Goal: Task Accomplishment & Management: Use online tool/utility

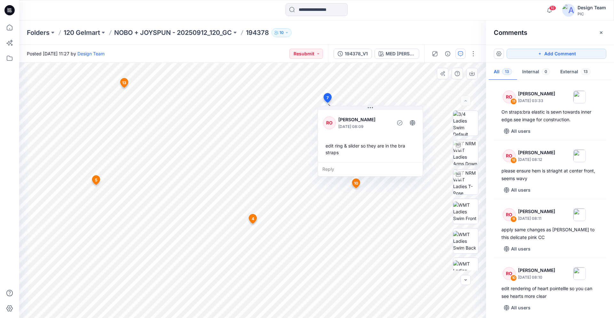
click at [250, 222] on g at bounding box center [253, 219] width 8 height 10
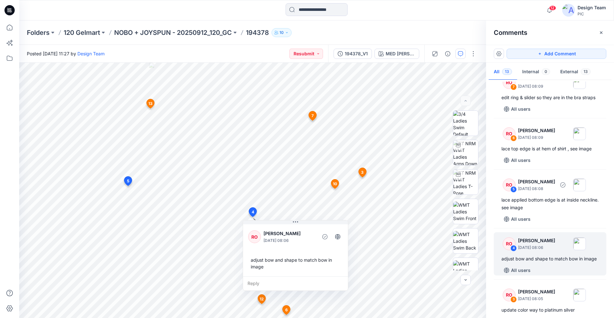
scroll to position [379, 0]
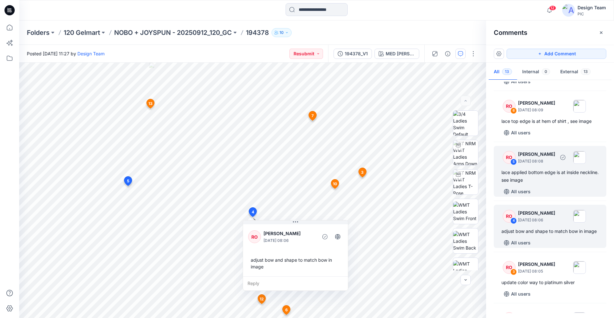
click at [540, 186] on div "RO 5 [PERSON_NAME] [DATE] 08:08 lace applied bottom edge is at inside neckline.…" at bounding box center [550, 171] width 113 height 51
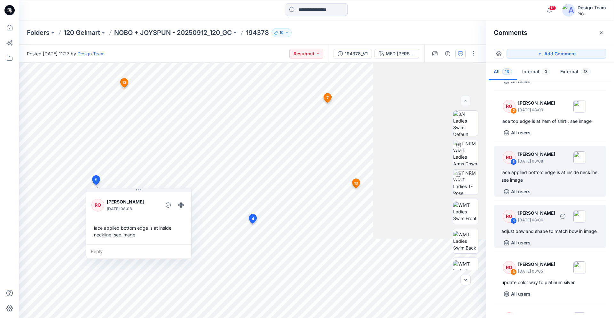
click at [547, 216] on p "[PERSON_NAME]" at bounding box center [536, 213] width 37 height 8
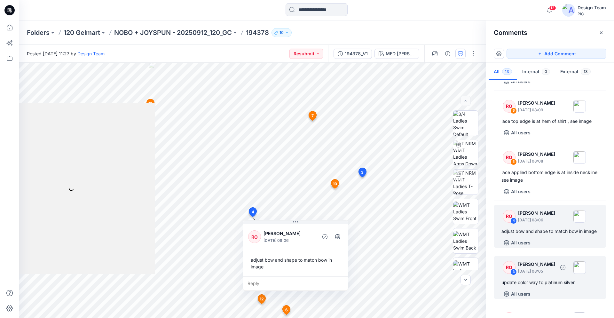
click at [548, 266] on p "[PERSON_NAME]" at bounding box center [536, 264] width 37 height 8
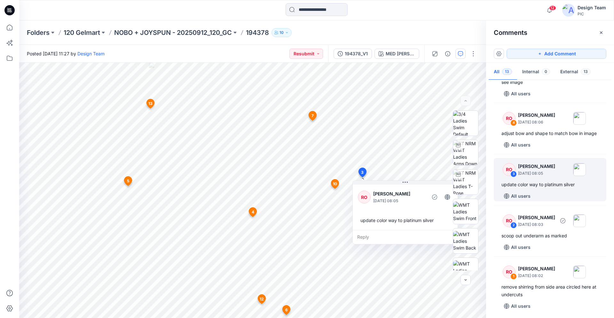
scroll to position [479, 0]
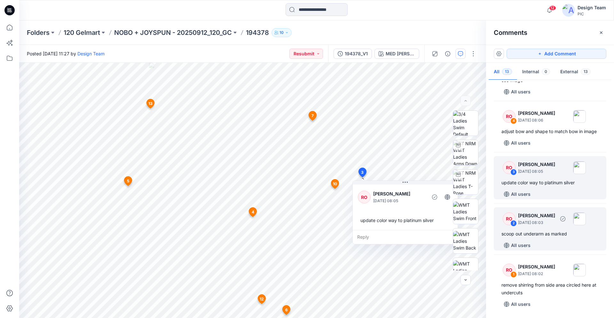
click at [539, 237] on div "scoop out underarm as marked" at bounding box center [549, 234] width 97 height 8
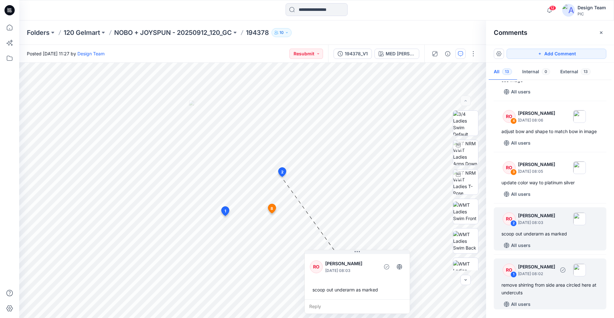
click at [539, 267] on p "[PERSON_NAME]" at bounding box center [536, 267] width 37 height 8
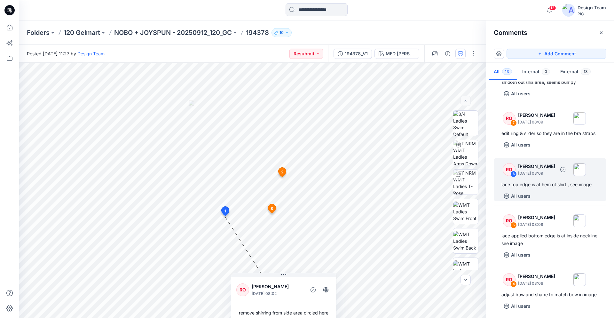
scroll to position [284, 0]
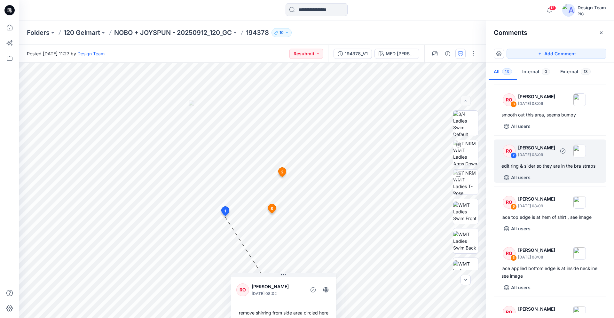
click at [546, 169] on div "edit ring & slider so they are in the bra straps" at bounding box center [549, 166] width 97 height 8
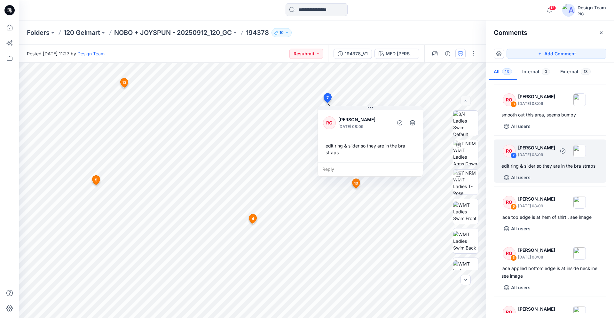
scroll to position [251, 0]
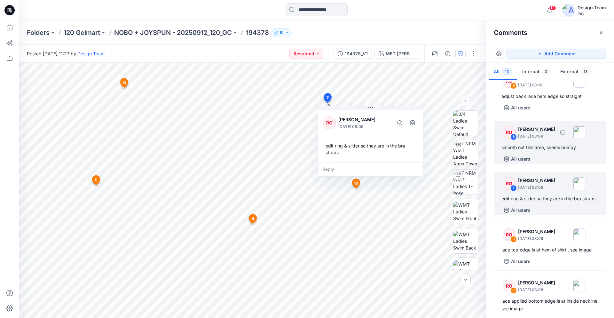
click at [545, 156] on div "All users" at bounding box center [553, 159] width 105 height 10
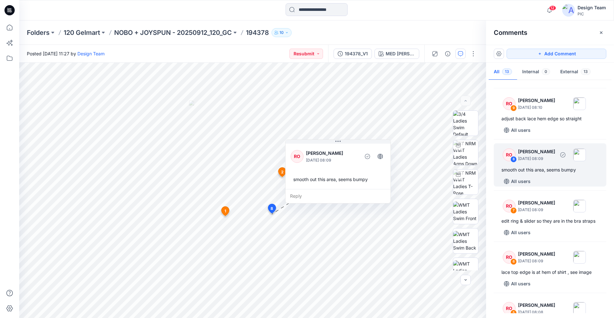
scroll to position [218, 0]
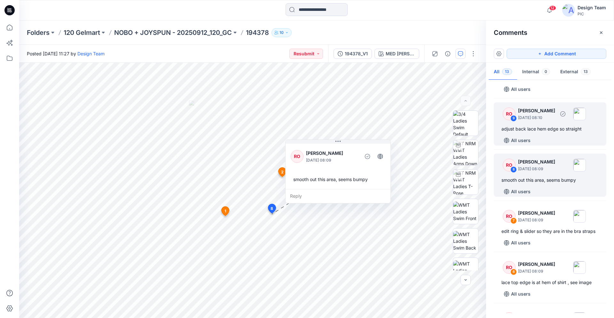
click at [550, 133] on div "RO 9 [PERSON_NAME] [DATE] 08:10 adjust back lace hem edge so straight All users" at bounding box center [550, 123] width 113 height 43
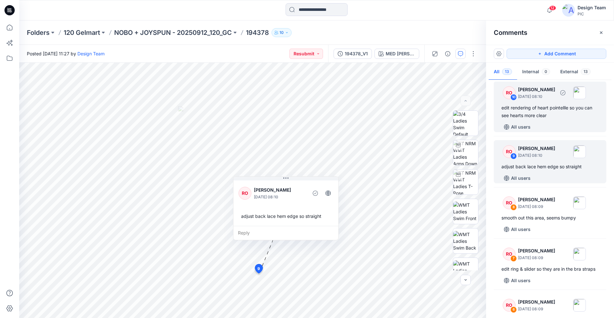
scroll to position [153, 0]
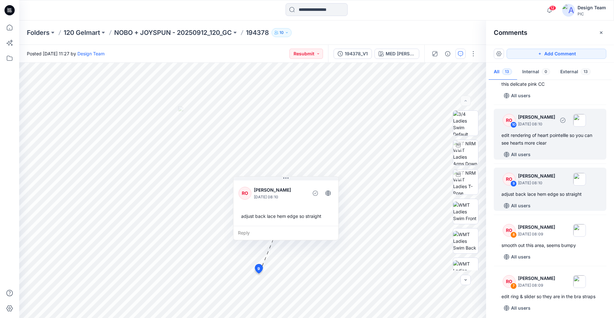
click at [560, 133] on div "edit rendering of heart pointellle so you can see hearts more clear" at bounding box center [549, 138] width 97 height 15
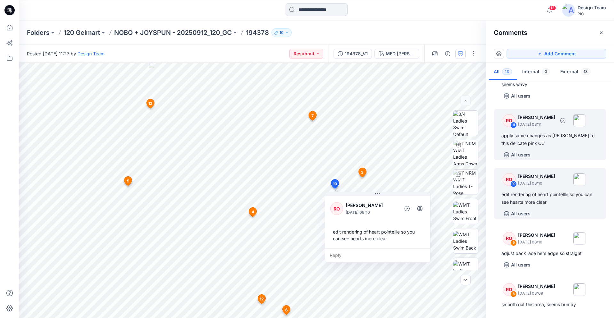
scroll to position [88, 0]
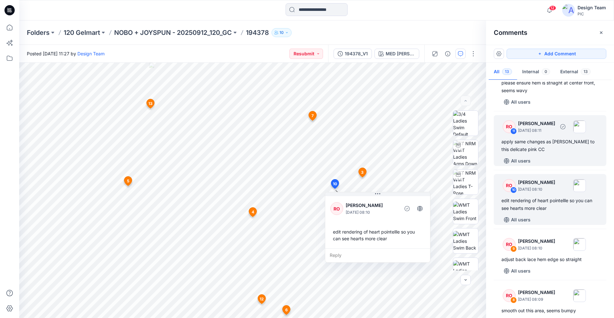
click at [558, 146] on div "apply same changes as [PERSON_NAME] to this delicate pink CC" at bounding box center [549, 145] width 97 height 15
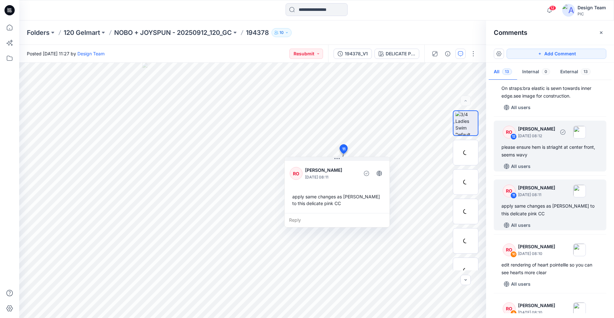
scroll to position [23, 0]
click at [555, 147] on div "please ensure hem is striaght at center front, seems wavy" at bounding box center [549, 151] width 97 height 15
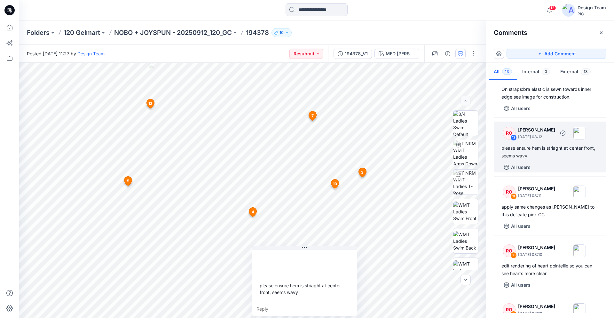
scroll to position [0, 0]
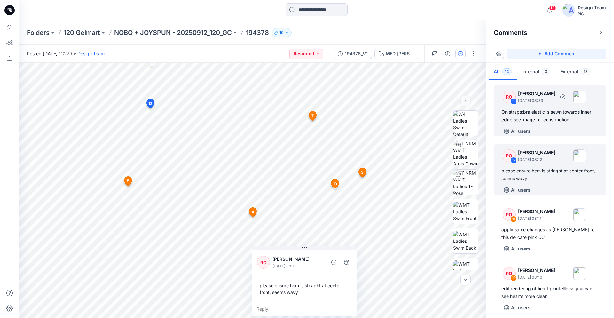
click at [544, 130] on div "All users" at bounding box center [553, 131] width 105 height 10
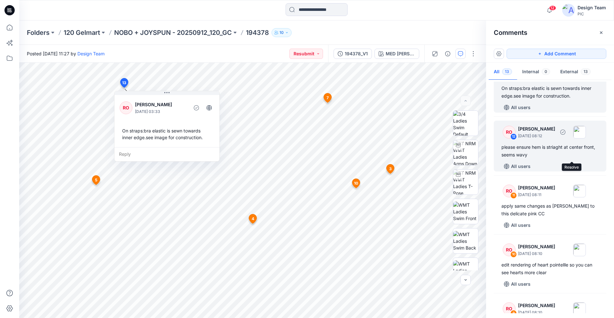
scroll to position [33, 0]
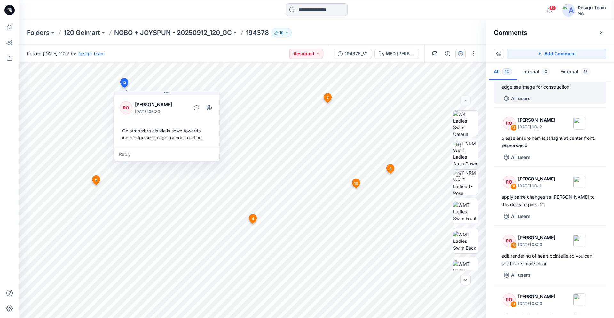
click at [12, 13] on icon at bounding box center [9, 10] width 10 height 10
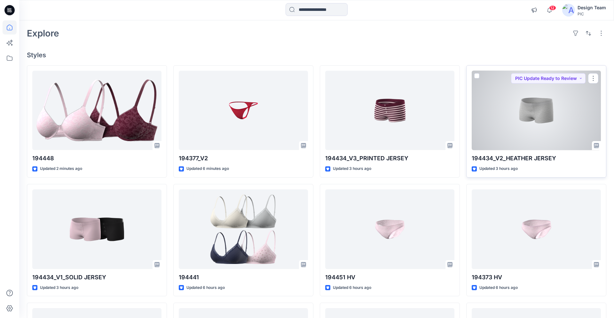
scroll to position [38, 0]
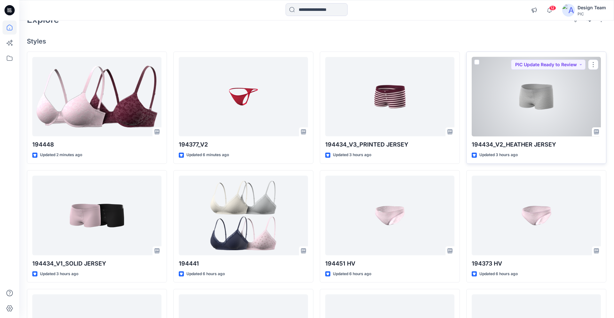
click at [543, 122] on div at bounding box center [536, 97] width 129 height 80
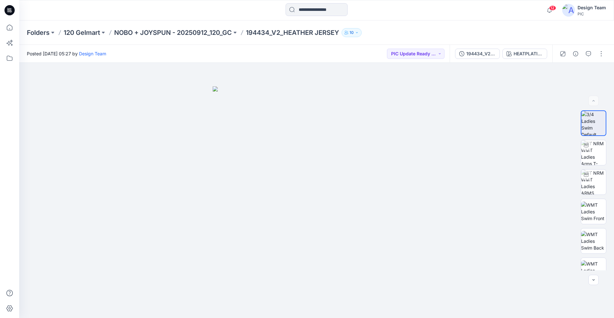
click at [511, 47] on div "194434_V2_HEATHER JERSEY HEATPLATINUM SILVER HEATHER" at bounding box center [500, 54] width 103 height 18
click at [516, 52] on div "HEATPLATINUM SILVER HEATHER" at bounding box center [527, 53] width 29 height 7
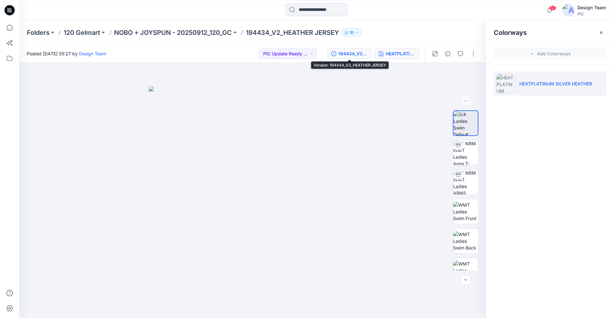
click at [356, 54] on div "194434_V2_HEATHER JERSEY" at bounding box center [352, 53] width 29 height 7
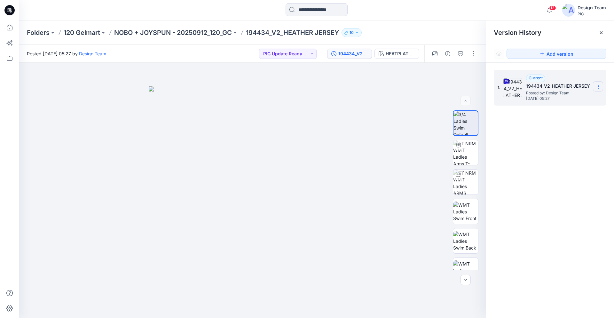
click at [599, 88] on icon at bounding box center [598, 86] width 5 height 5
click at [574, 101] on span "Download Source BW File" at bounding box center [566, 99] width 54 height 8
click at [8, 12] on icon at bounding box center [9, 10] width 10 height 10
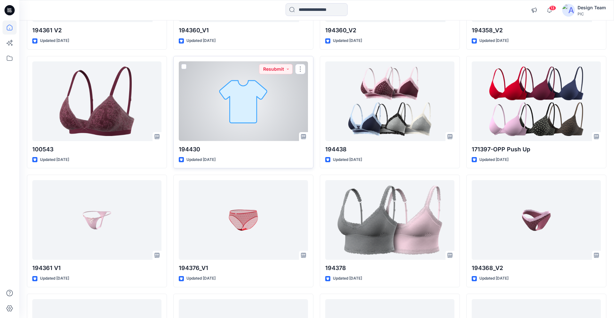
scroll to position [1336, 0]
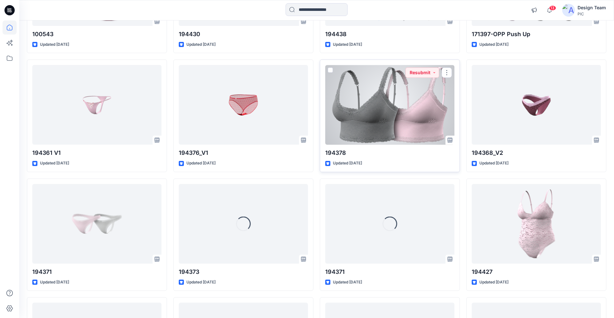
click at [374, 103] on div at bounding box center [389, 105] width 129 height 80
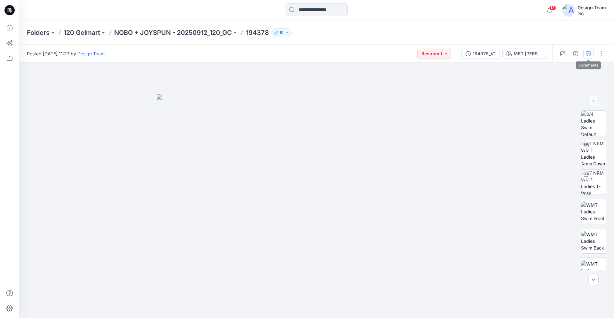
click at [589, 55] on icon "button" at bounding box center [588, 53] width 5 height 5
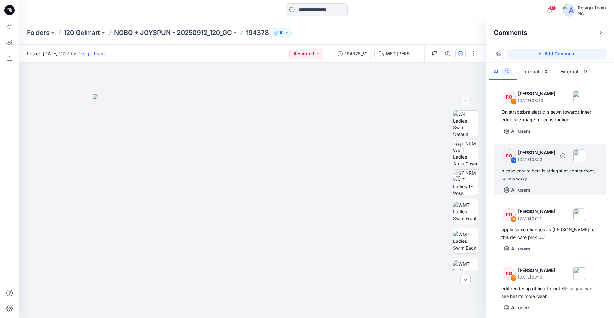
click at [535, 170] on div "please ensure hem is striaght at center front, seems wavy" at bounding box center [549, 174] width 97 height 15
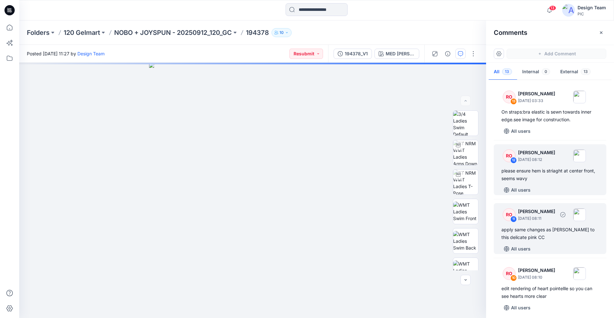
click at [535, 227] on div "apply same changes as [PERSON_NAME] to this delicate pink CC" at bounding box center [549, 233] width 97 height 15
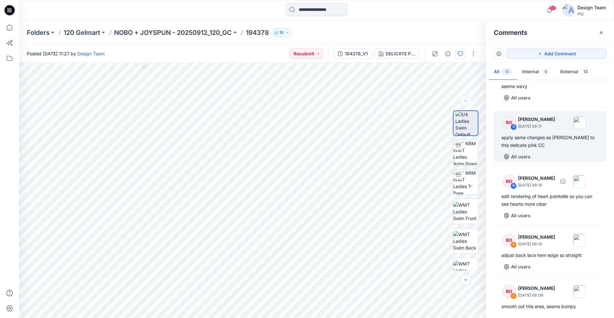
scroll to position [98, 0]
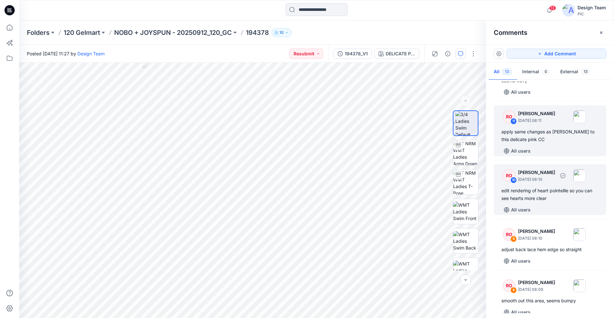
click at [545, 191] on div "edit rendering of heart pointellle so you can see hearts more clear" at bounding box center [549, 194] width 97 height 15
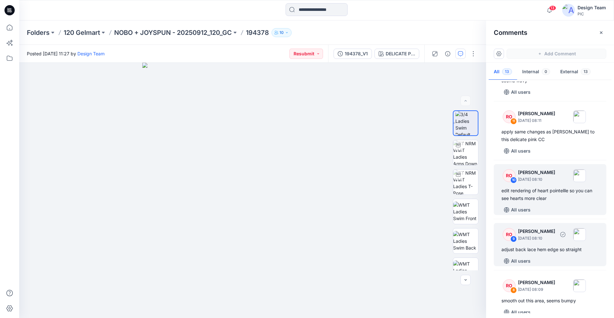
click at [543, 247] on div "adjust back lace hem edge so straight" at bounding box center [549, 250] width 97 height 8
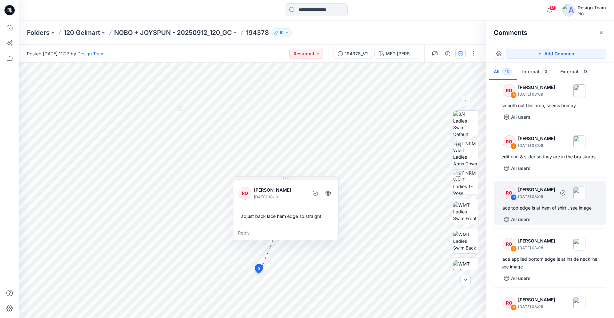
scroll to position [284, 0]
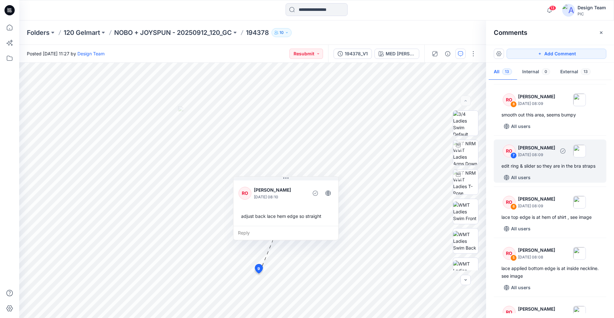
click at [534, 175] on div "All users" at bounding box center [553, 177] width 105 height 10
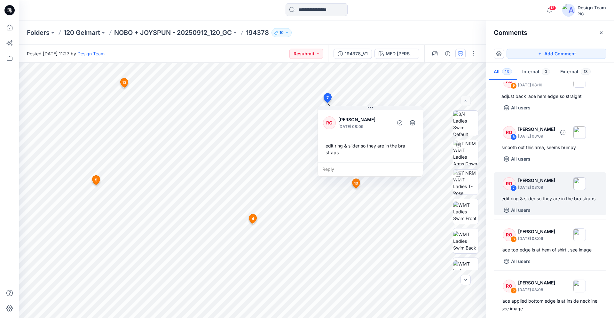
click at [542, 151] on div "smooth out this area, seems bumpy" at bounding box center [549, 148] width 97 height 8
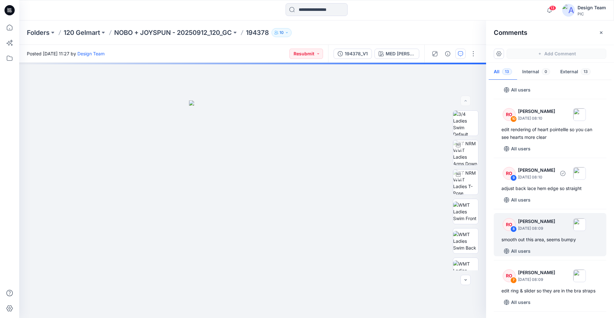
scroll to position [153, 0]
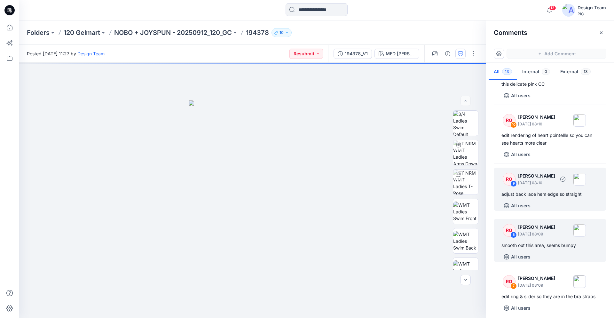
click at [545, 193] on div "adjust back lace hem edge so straight" at bounding box center [549, 194] width 97 height 8
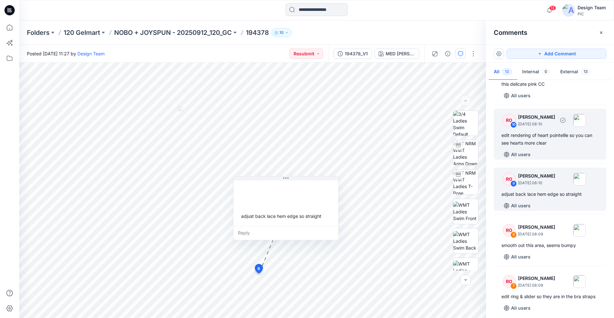
click at [539, 148] on div "RO 10 Raquel Ortiz October 01, 2025 08:10 edit rendering of heart pointellle so…" at bounding box center [550, 134] width 113 height 51
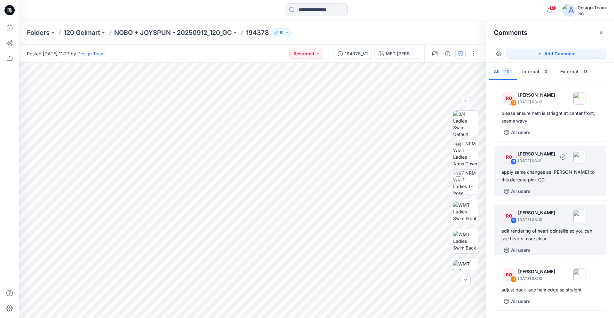
scroll to position [55, 0]
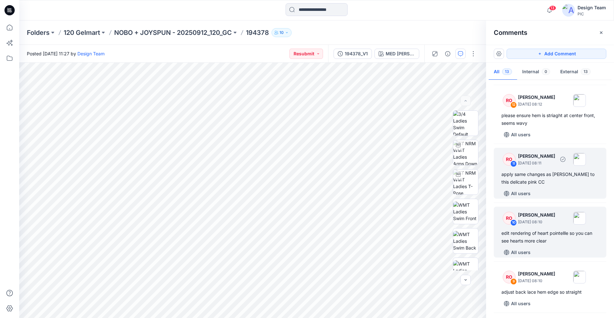
click at [549, 186] on div "RO 11 Raquel Ortiz October 01, 2025 08:11 apply same changes as heather grey to…" at bounding box center [550, 173] width 113 height 51
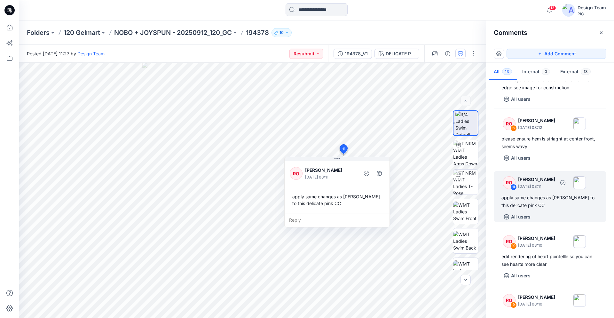
scroll to position [23, 0]
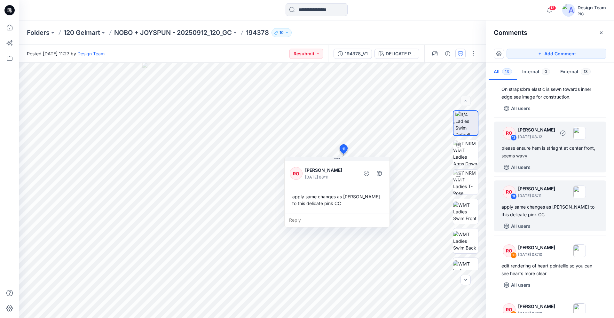
click at [549, 157] on div "please ensure hem is striaght at center front, seems wavy" at bounding box center [549, 151] width 97 height 15
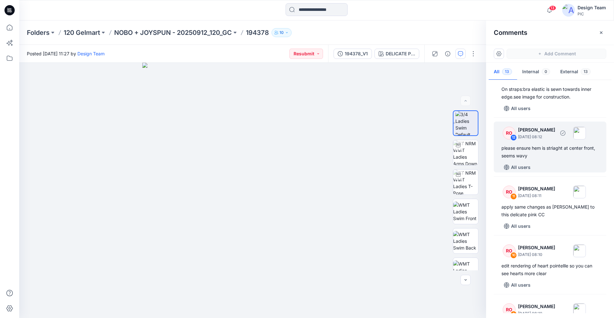
scroll to position [0, 0]
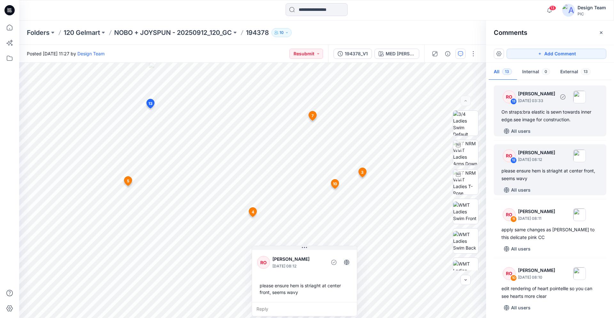
click at [557, 123] on div "RO 13 Raquel Ortiz October 03, 2025 03:33 On straps:bra elastic is sewn towards…" at bounding box center [550, 110] width 113 height 51
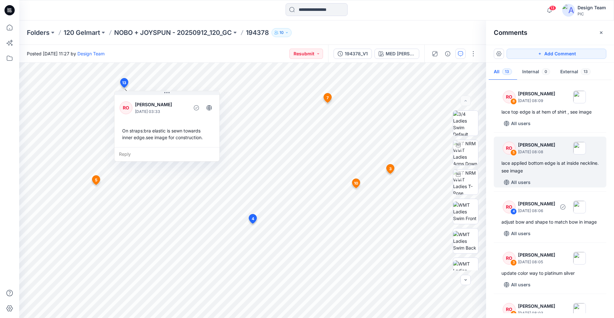
scroll to position [391, 0]
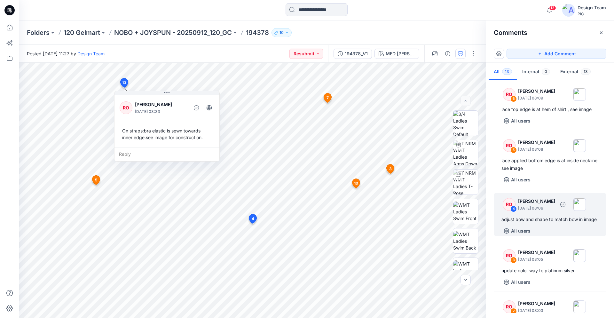
click at [543, 224] on div "RO 4 Raquel Ortiz October 01, 2025 08:06 adjust bow and shape to match bow in i…" at bounding box center [550, 214] width 113 height 43
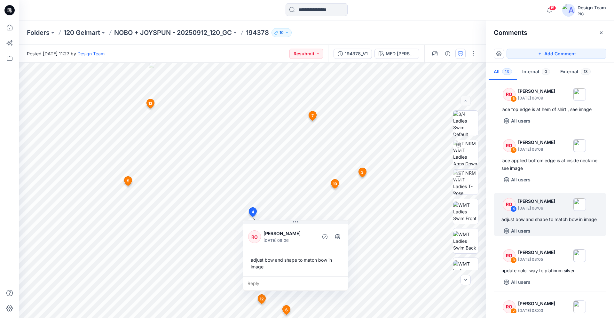
click at [7, 8] on icon at bounding box center [7, 8] width 1 height 0
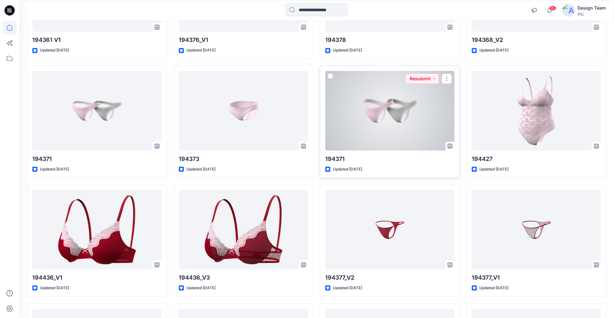
scroll to position [1528, 0]
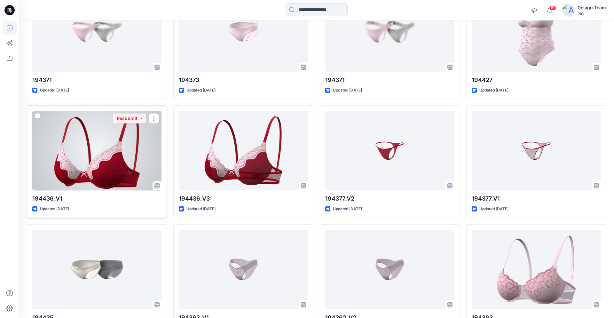
click at [127, 159] on div at bounding box center [96, 151] width 129 height 80
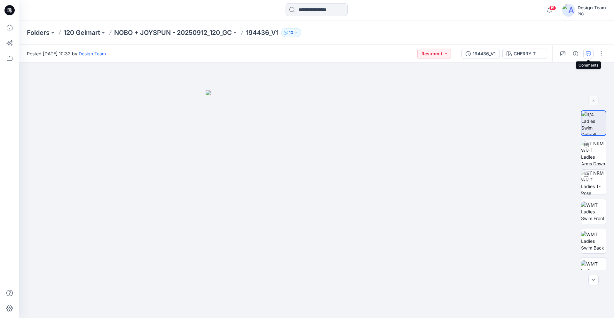
click at [589, 54] on icon "button" at bounding box center [588, 53] width 5 height 5
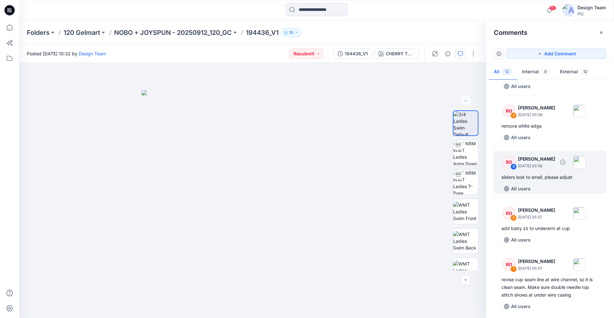
scroll to position [459, 0]
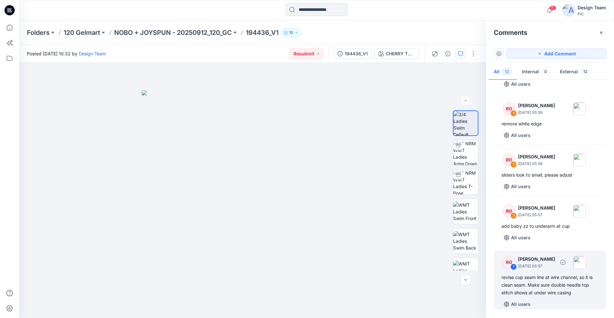
click at [541, 290] on div "revise cup seam line at wire channel, so it is clean seam. Make sure double nee…" at bounding box center [549, 284] width 97 height 23
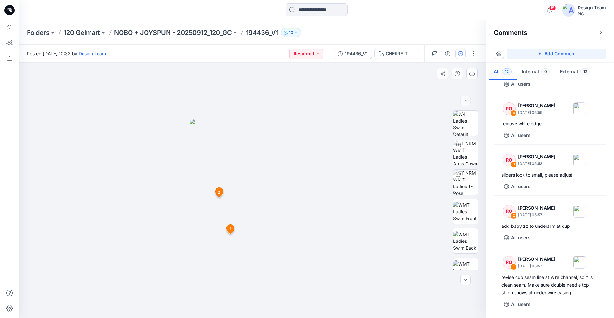
click at [232, 227] on icon at bounding box center [230, 228] width 8 height 9
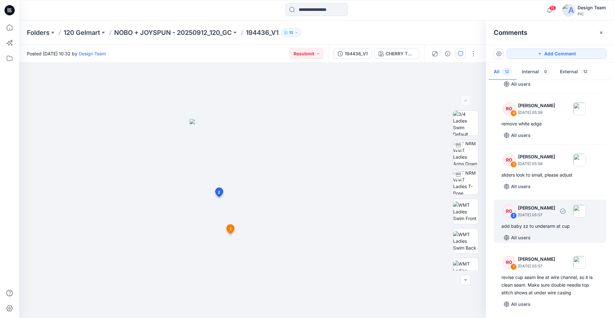
click at [542, 218] on div "RO 2 Raquel Ortiz October 01, 2025 05:57" at bounding box center [541, 211] width 88 height 18
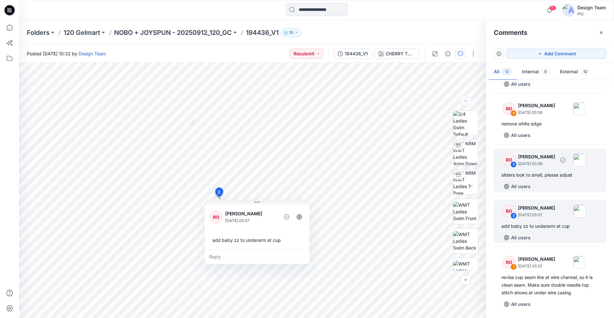
click at [549, 176] on div "sliders look to small, please adjust" at bounding box center [549, 175] width 97 height 8
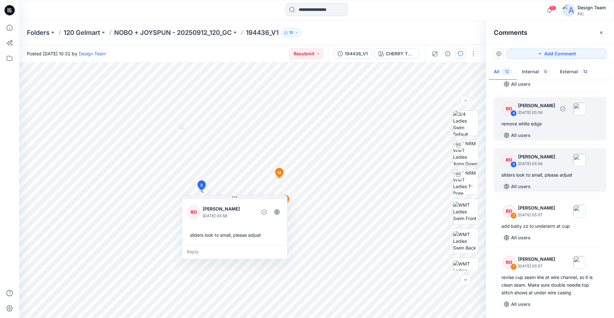
click at [550, 130] on div "All users" at bounding box center [553, 135] width 105 height 10
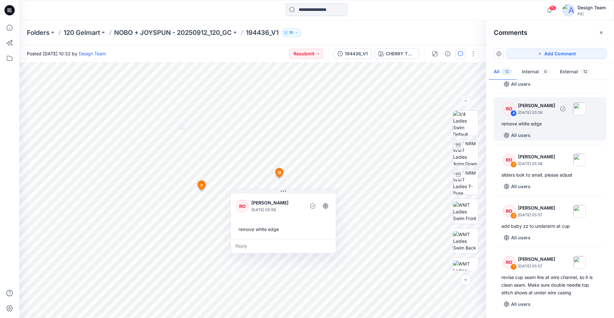
click at [544, 127] on div "remove white edge" at bounding box center [549, 124] width 97 height 8
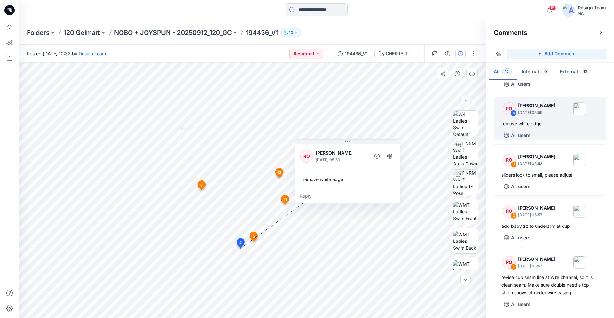
drag, startPoint x: 285, startPoint y: 191, endPoint x: 350, endPoint y: 141, distance: 81.3
click at [350, 141] on icon at bounding box center [347, 141] width 5 height 1
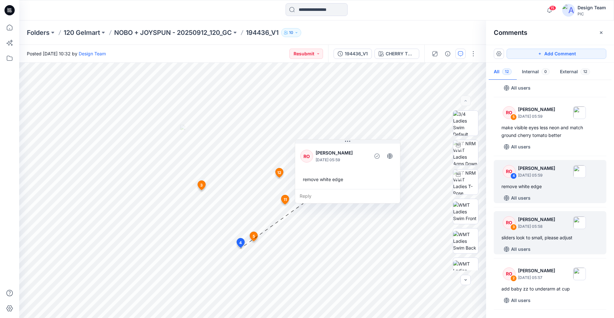
scroll to position [394, 0]
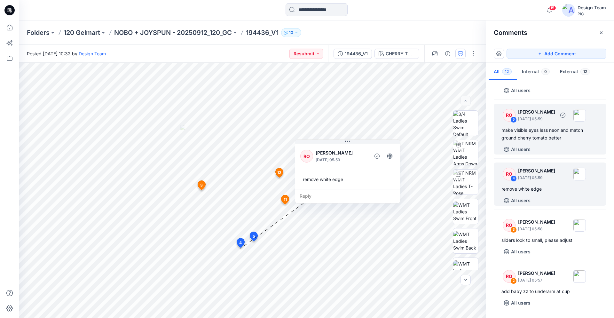
click at [541, 141] on div "make visible eyes less neon and match ground cherry tomato better" at bounding box center [549, 133] width 97 height 15
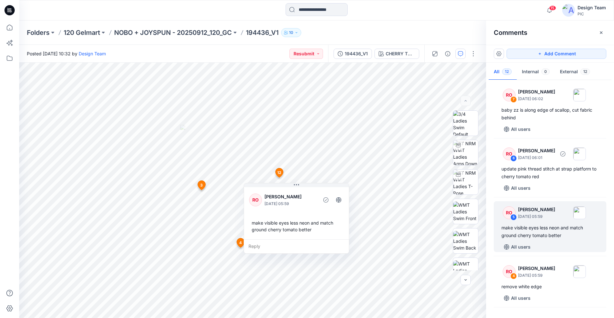
scroll to position [296, 0]
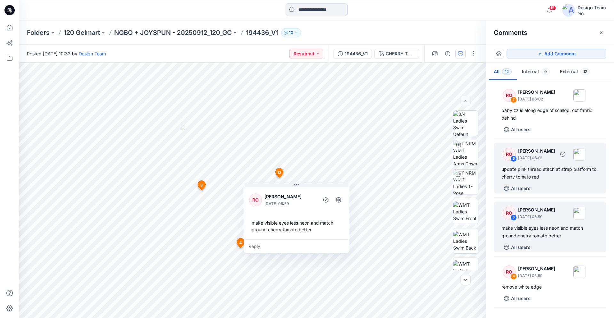
click at [561, 170] on div "update pink thread stitch at strap platform to cherry tomato red" at bounding box center [549, 172] width 97 height 15
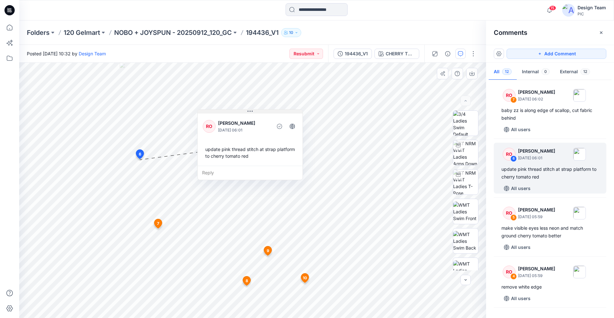
drag, startPoint x: 162, startPoint y: 127, endPoint x: 251, endPoint y: 113, distance: 89.6
click at [251, 113] on icon at bounding box center [249, 111] width 5 height 5
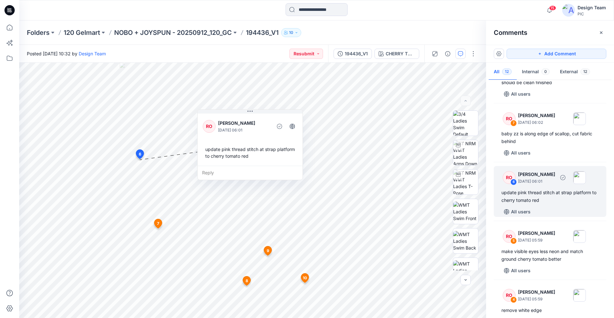
scroll to position [263, 0]
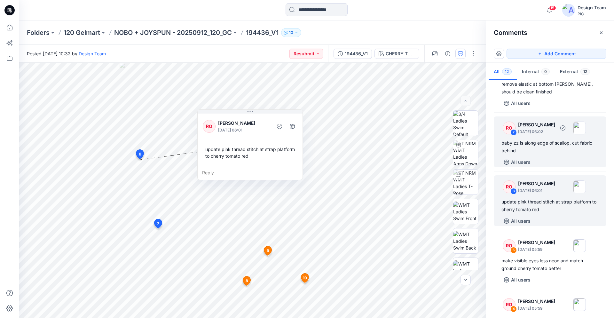
click at [531, 145] on div "baby zz is along edge of scallop, cut fabric behind" at bounding box center [549, 146] width 97 height 15
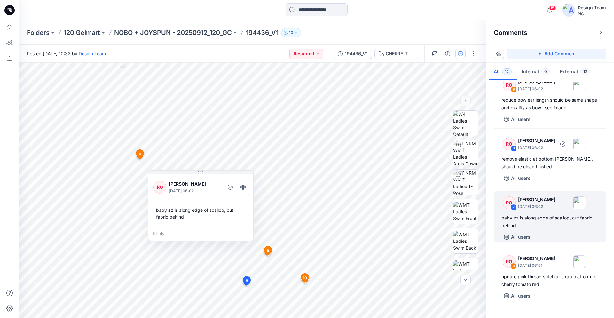
scroll to position [165, 0]
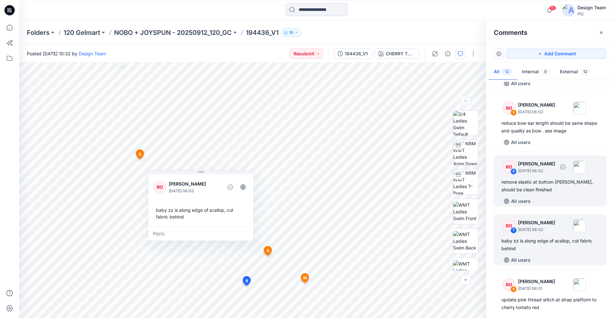
click at [533, 185] on div "remove elastic at bottom gore, should be clean finished" at bounding box center [549, 185] width 97 height 15
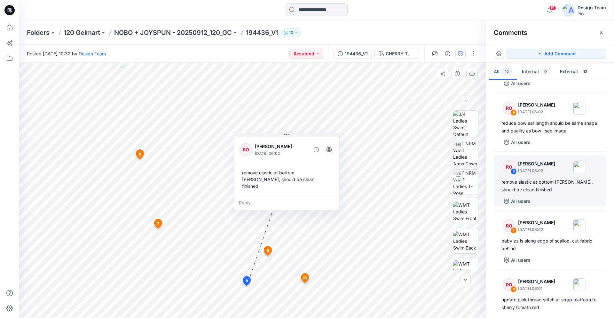
drag, startPoint x: 288, startPoint y: 230, endPoint x: 285, endPoint y: 135, distance: 94.7
click at [285, 135] on icon at bounding box center [286, 134] width 5 height 5
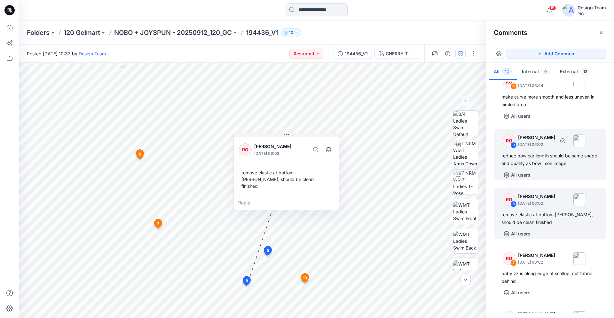
click at [534, 171] on div "All users" at bounding box center [553, 175] width 105 height 10
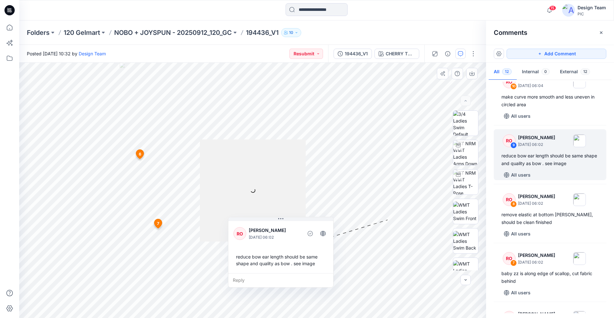
drag, startPoint x: 285, startPoint y: 220, endPoint x: 289, endPoint y: 160, distance: 59.3
click at [289, 160] on div "13 6 RO Raquel Ortiz October 01, 2025 06:01 update pink thread stitch at strap …" at bounding box center [252, 190] width 467 height 255
click at [326, 177] on div "13 6 RO Raquel Ortiz October 01, 2025 06:01 update pink thread stitch at strap …" at bounding box center [252, 190] width 467 height 255
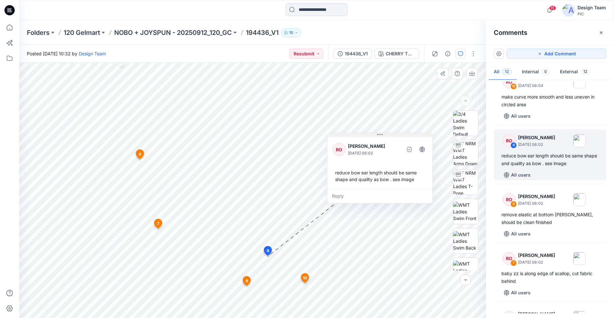
drag, startPoint x: 283, startPoint y: 219, endPoint x: 382, endPoint y: 135, distance: 130.0
click at [382, 135] on icon at bounding box center [379, 134] width 5 height 1
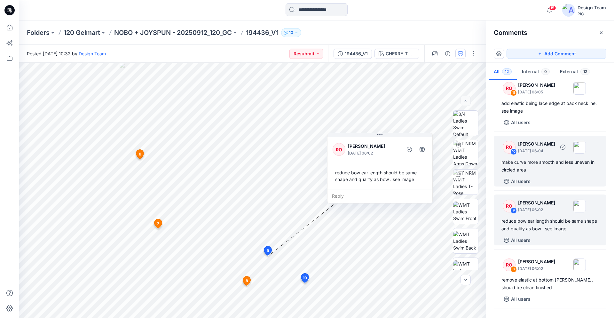
click at [543, 168] on div "make curve more smooth and less uneven in circled area" at bounding box center [549, 165] width 97 height 15
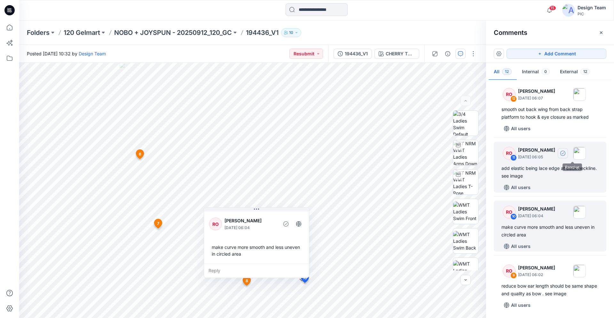
scroll to position [0, 0]
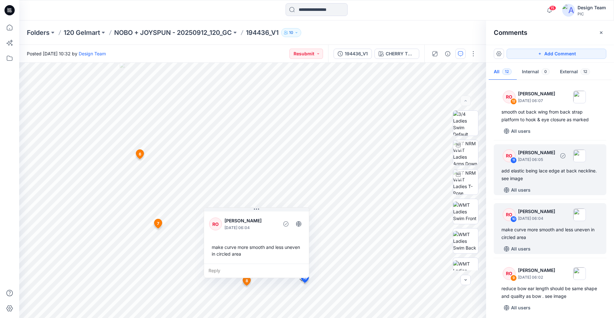
click at [541, 178] on div "add elastic being lace edge at back neckline. see image" at bounding box center [549, 174] width 97 height 15
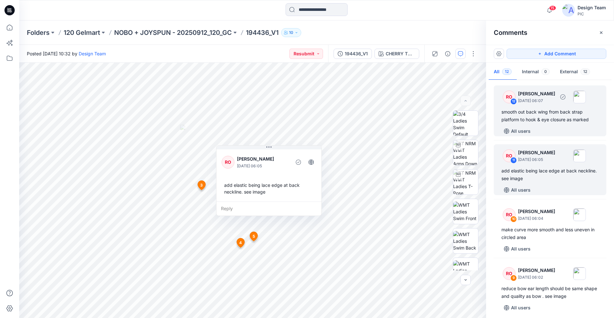
click at [561, 129] on div "All users" at bounding box center [553, 131] width 105 height 10
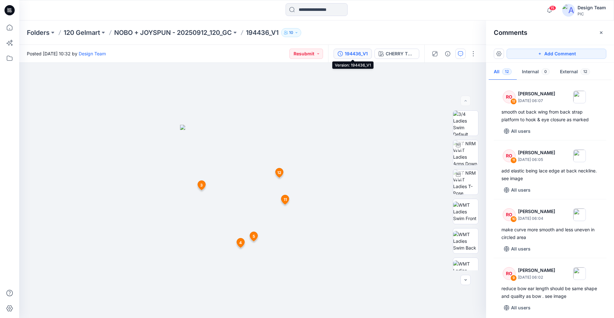
click at [360, 56] on div "194436_V1" at bounding box center [356, 53] width 23 height 7
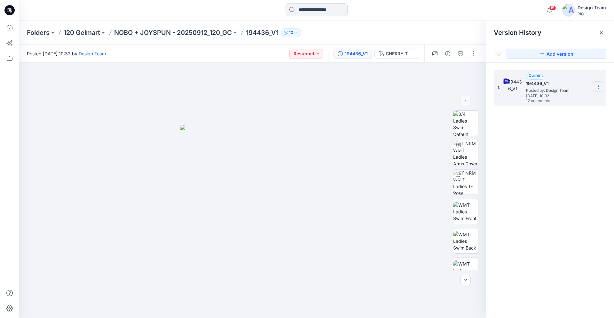
click at [600, 85] on icon at bounding box center [598, 86] width 5 height 5
click at [559, 101] on span "Download Source BW File" at bounding box center [566, 99] width 54 height 8
click at [457, 53] on button "button" at bounding box center [460, 54] width 10 height 10
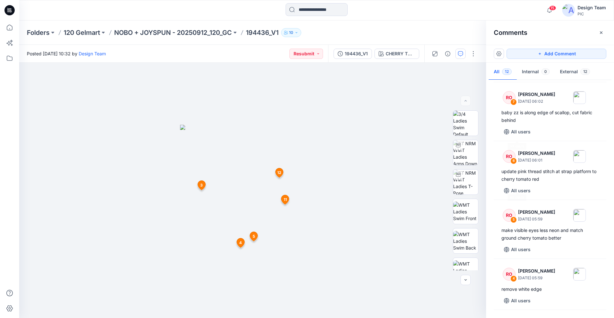
scroll to position [459, 0]
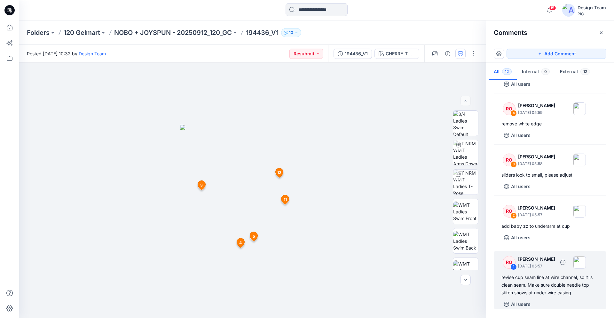
click at [538, 282] on div "revise cup seam line at wire channel, so it is clean seam. Make sure double nee…" at bounding box center [549, 284] width 97 height 23
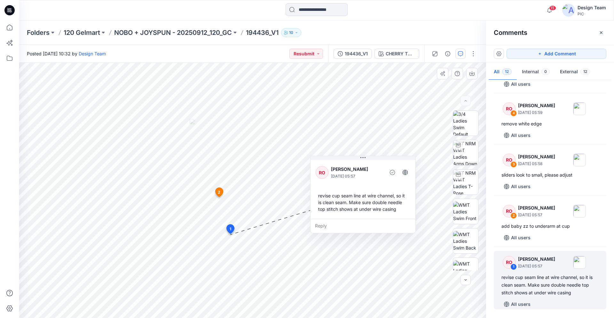
click at [362, 159] on icon at bounding box center [362, 157] width 5 height 5
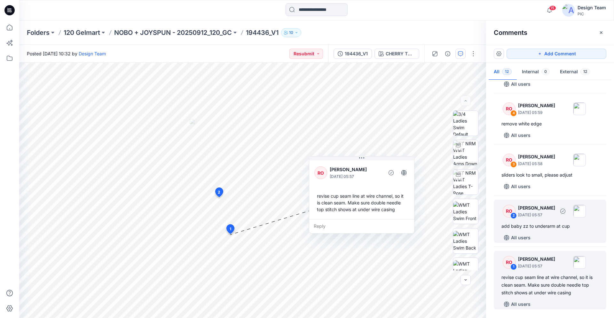
click at [545, 231] on div "RO 2 Raquel Ortiz October 01, 2025 05:57 add baby zz to underarm at cup All use…" at bounding box center [550, 220] width 113 height 43
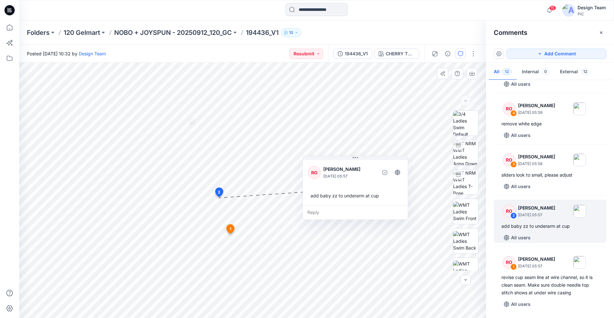
drag, startPoint x: 261, startPoint y: 199, endPoint x: 343, endPoint y: 155, distance: 93.5
click at [358, 155] on icon at bounding box center [355, 157] width 5 height 5
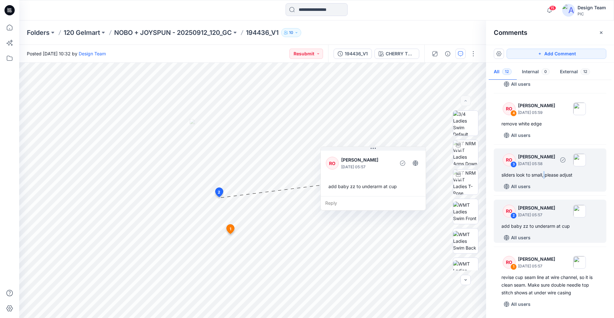
click at [545, 180] on div "RO 3 Raquel Ortiz October 01, 2025 05:58 sliders look to small, please adjust A…" at bounding box center [550, 169] width 113 height 43
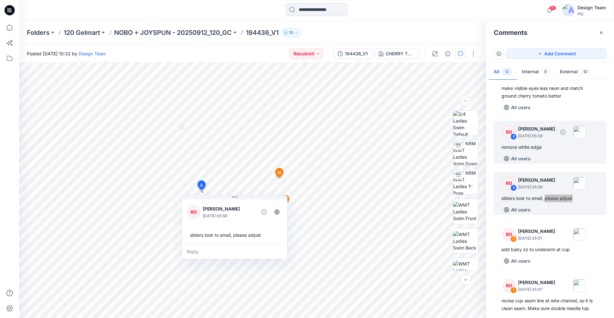
scroll to position [426, 0]
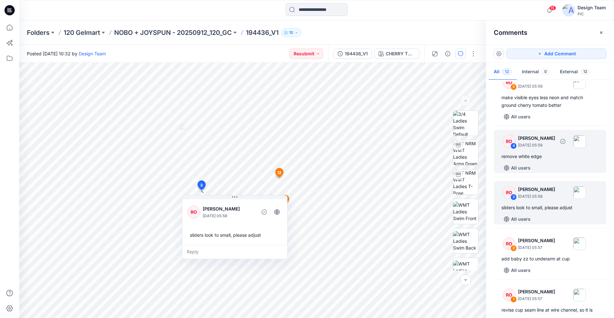
click at [552, 160] on div "remove white edge" at bounding box center [549, 156] width 97 height 8
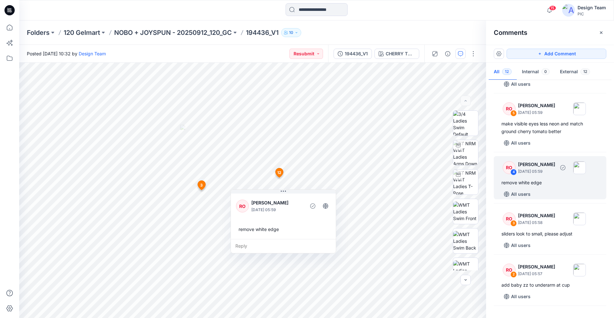
scroll to position [394, 0]
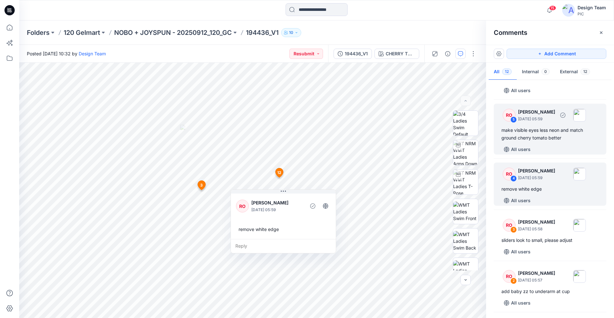
click at [548, 139] on div "make visible eyes less neon and match ground cherry tomato better" at bounding box center [549, 133] width 97 height 15
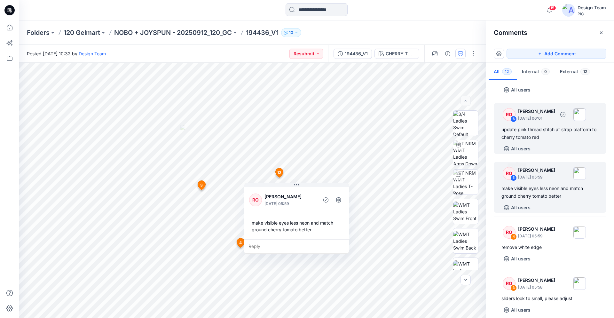
scroll to position [328, 0]
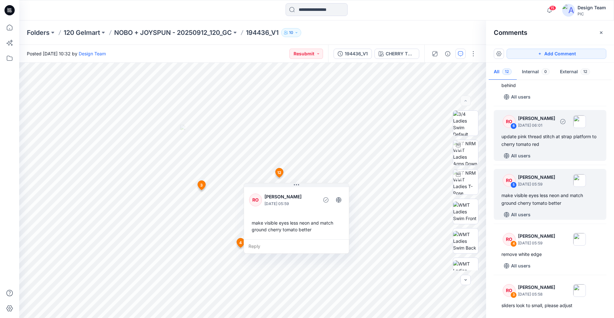
click at [554, 135] on div "update pink thread stitch at strap platform to cherry tomato red" at bounding box center [549, 140] width 97 height 15
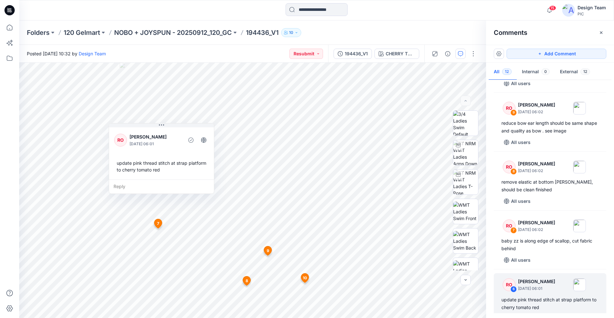
scroll to position [263, 0]
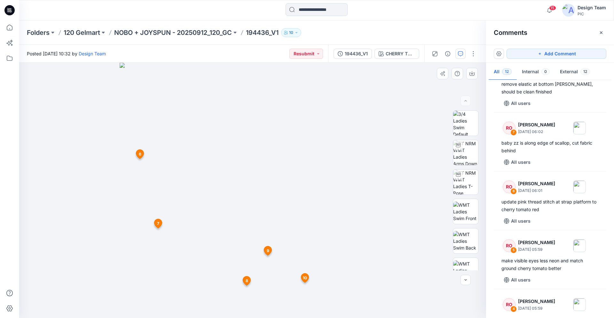
click at [139, 154] on span "6" at bounding box center [140, 154] width 3 height 6
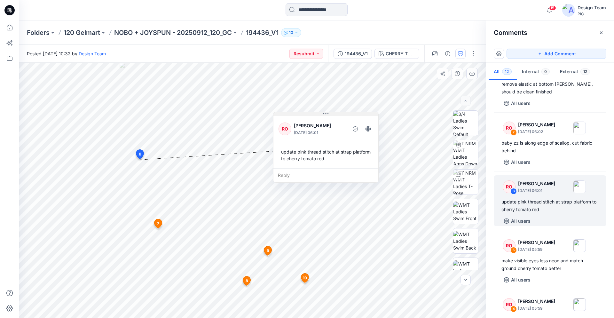
drag, startPoint x: 160, startPoint y: 125, endPoint x: 324, endPoint y: 113, distance: 164.1
click at [324, 113] on icon at bounding box center [325, 113] width 5 height 1
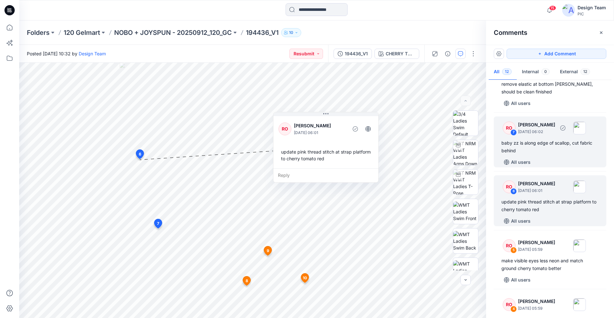
click at [549, 144] on div "baby zz is along edge of scallop, cut fabric behind" at bounding box center [549, 146] width 97 height 15
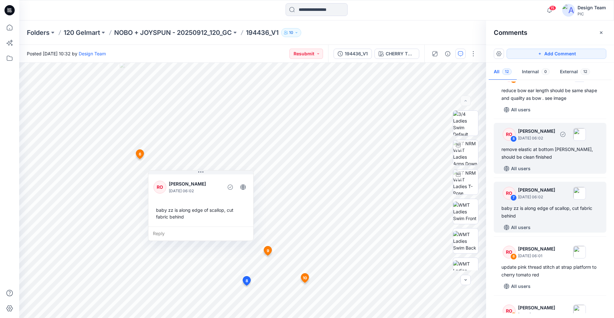
scroll to position [165, 0]
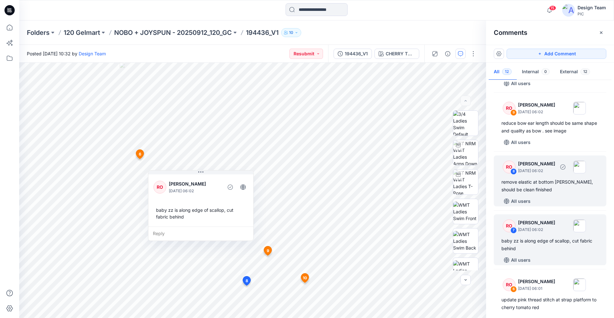
click at [553, 193] on div "remove elastic at bottom gore, should be clean finished" at bounding box center [549, 185] width 97 height 15
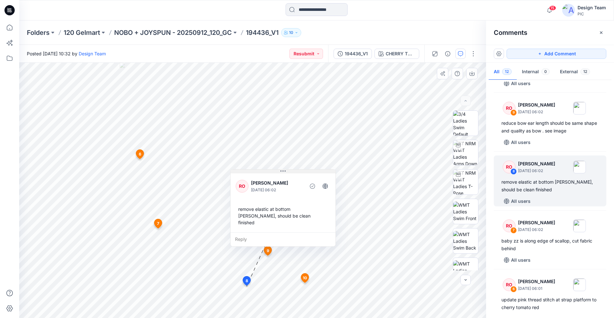
drag, startPoint x: 288, startPoint y: 230, endPoint x: 282, endPoint y: 172, distance: 58.5
click at [282, 172] on icon at bounding box center [282, 170] width 5 height 5
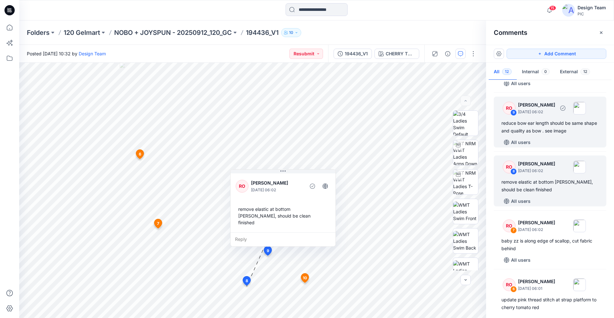
click at [558, 126] on div "reduce bow ear length should be same shape and quality as bow . see image" at bounding box center [549, 126] width 97 height 15
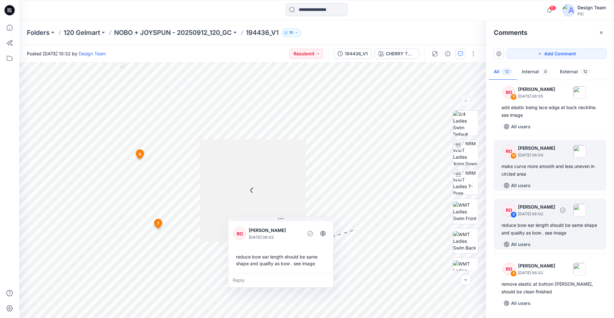
scroll to position [100, 0]
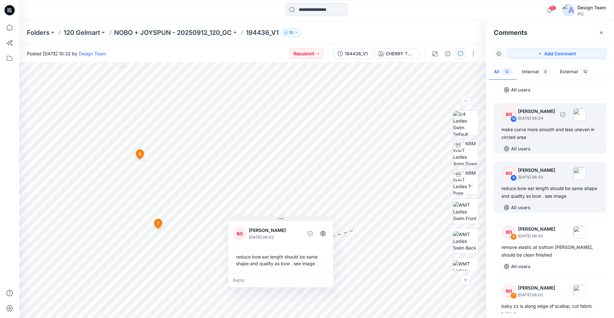
click at [539, 136] on div "make curve more smooth and less uneven in circled area" at bounding box center [549, 133] width 97 height 15
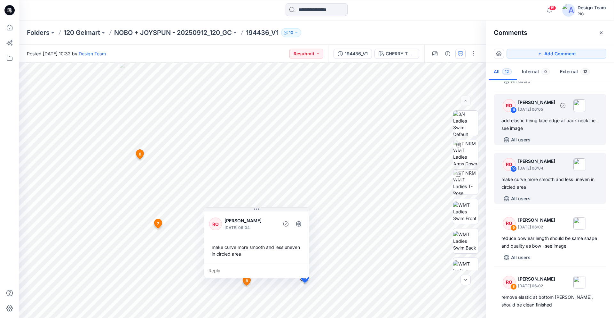
scroll to position [35, 0]
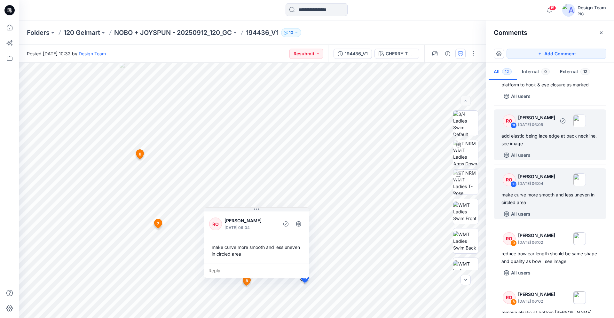
click at [544, 133] on div "add elastic being lace edge at back neckline. see image" at bounding box center [549, 139] width 97 height 15
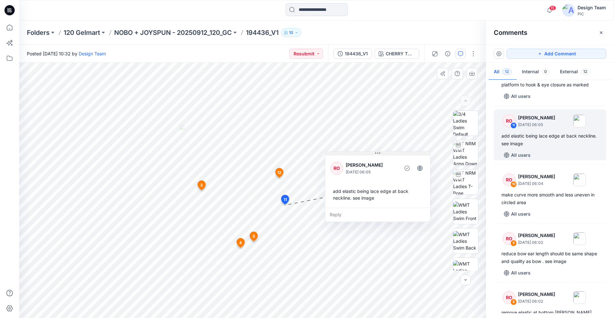
drag, startPoint x: 269, startPoint y: 148, endPoint x: 378, endPoint y: 154, distance: 108.9
click at [378, 154] on icon at bounding box center [377, 153] width 5 height 5
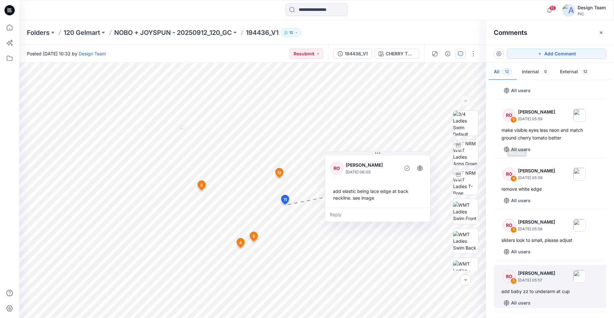
scroll to position [459, 0]
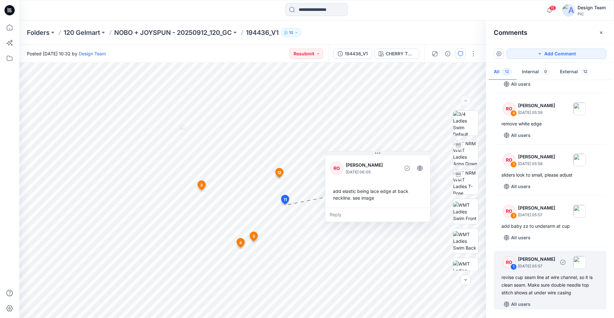
click at [542, 280] on div "revise cup seam line at wire channel, so it is clean seam. Make sure double nee…" at bounding box center [549, 284] width 97 height 23
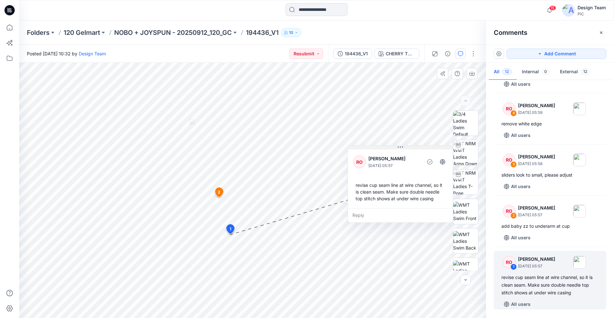
drag, startPoint x: 273, startPoint y: 177, endPoint x: 400, endPoint y: 146, distance: 130.8
click at [400, 146] on icon at bounding box center [400, 146] width 5 height 1
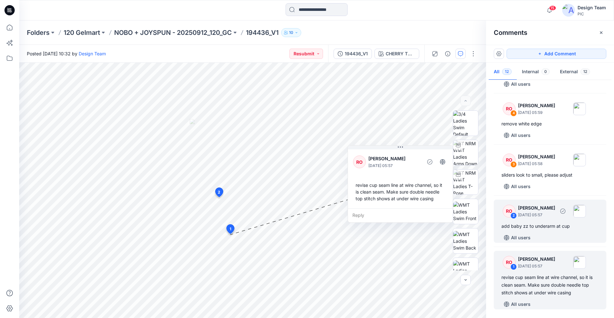
click at [539, 233] on div "All users" at bounding box center [553, 237] width 105 height 10
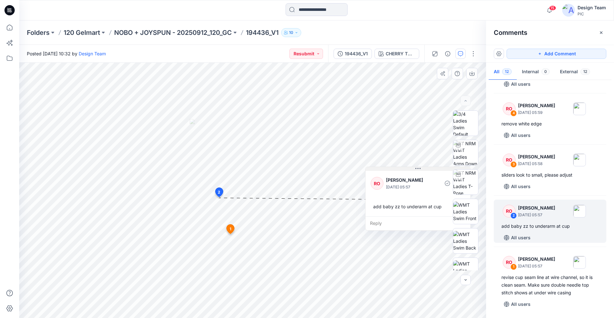
drag, startPoint x: 258, startPoint y: 203, endPoint x: 415, endPoint y: 168, distance: 160.6
click at [416, 168] on icon at bounding box center [417, 168] width 5 height 5
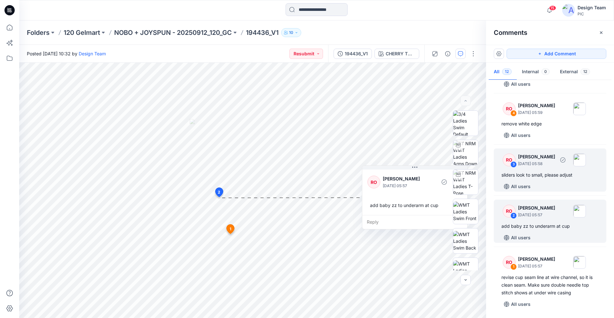
click at [535, 172] on div "sliders look to small, please adjust" at bounding box center [549, 175] width 97 height 8
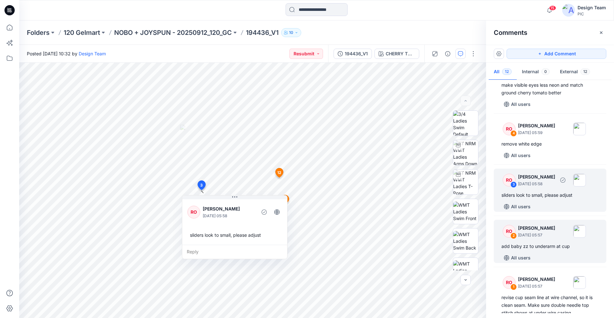
scroll to position [426, 0]
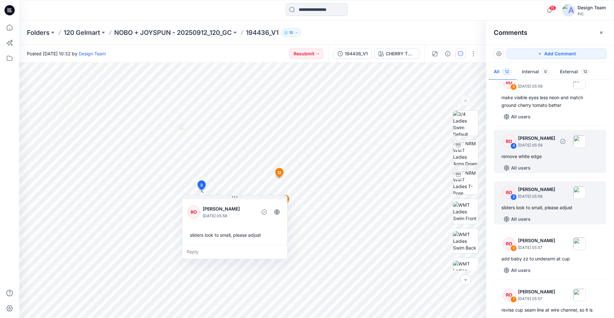
click at [562, 162] on div "RO 4 Raquel Ortiz October 01, 2025 05:59 remove white edge All users" at bounding box center [550, 151] width 113 height 43
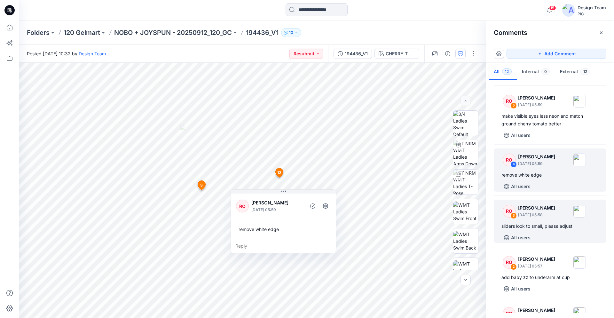
scroll to position [394, 0]
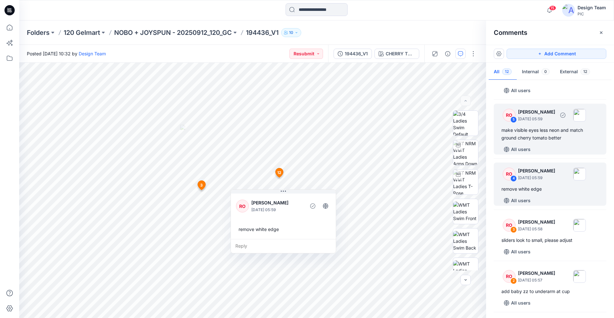
click at [522, 134] on div "make visible eyes less neon and match ground cherry tomato better" at bounding box center [549, 133] width 97 height 15
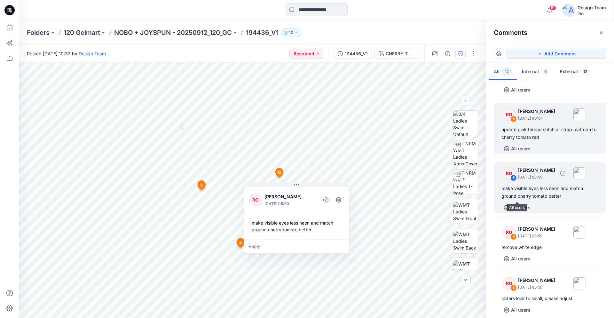
scroll to position [328, 0]
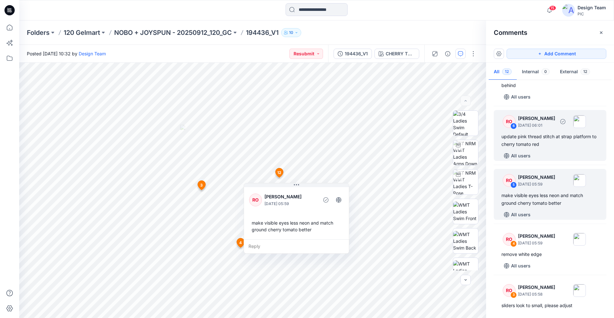
click at [583, 142] on div "update pink thread stitch at strap platform to cherry tomato red" at bounding box center [549, 140] width 97 height 15
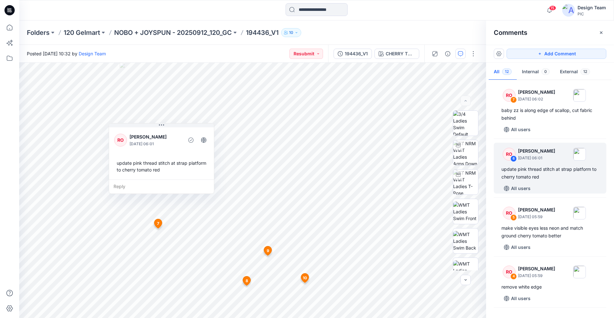
scroll to position [263, 0]
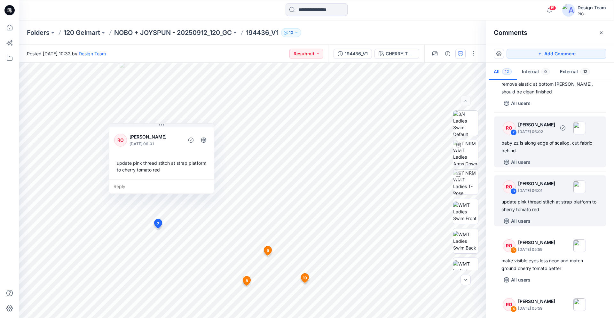
click at [543, 142] on div "baby zz is along edge of scallop, cut fabric behind" at bounding box center [549, 146] width 97 height 15
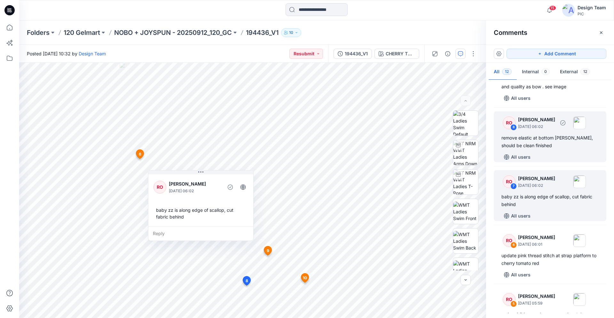
scroll to position [198, 0]
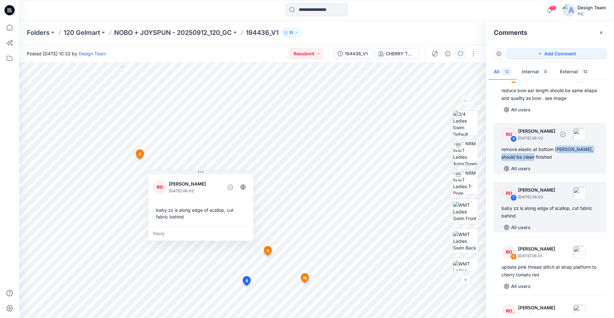
click at [558, 153] on div "remove elastic at bottom gore, should be clean finished" at bounding box center [549, 152] width 97 height 15
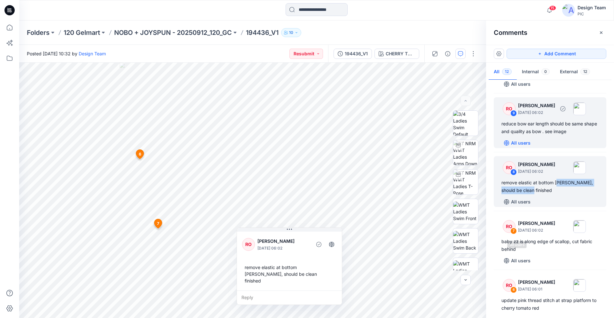
scroll to position [133, 0]
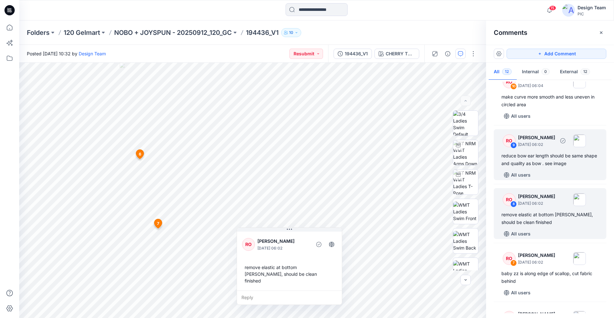
click at [550, 160] on div "reduce bow ear length should be same shape and quality as bow . see image" at bounding box center [549, 159] width 97 height 15
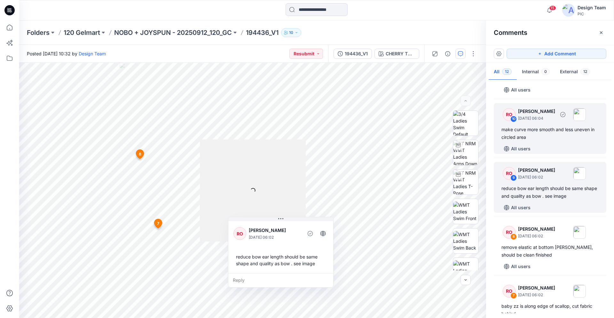
scroll to position [67, 0]
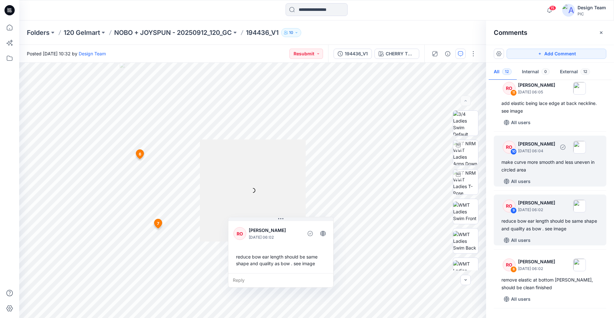
click at [553, 167] on div "make curve more smooth and less uneven in circled area" at bounding box center [549, 165] width 97 height 15
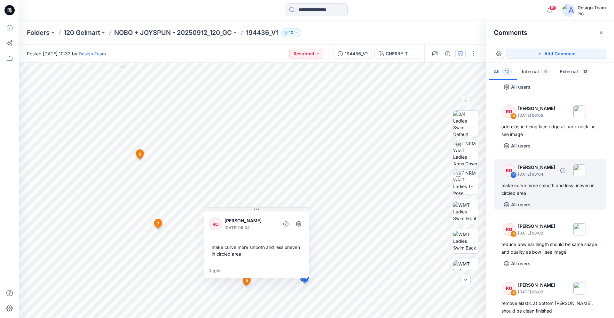
scroll to position [35, 0]
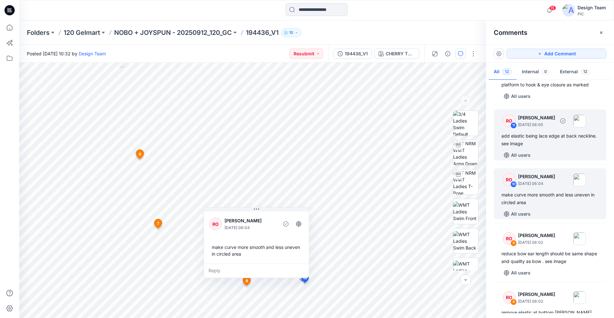
click at [550, 143] on div "add elastic being lace edge at back neckline. see image" at bounding box center [549, 139] width 97 height 15
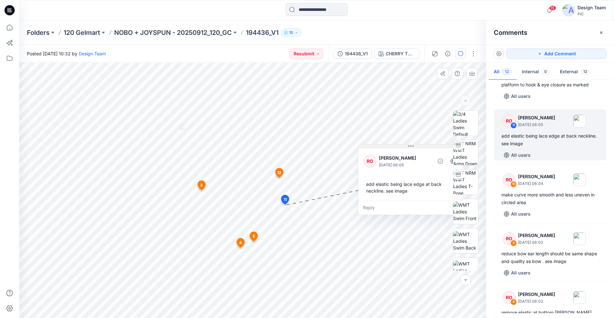
drag, startPoint x: 271, startPoint y: 146, endPoint x: 408, endPoint y: 145, distance: 137.5
click at [408, 145] on icon at bounding box center [410, 145] width 5 height 1
